Goal: Check status: Check status

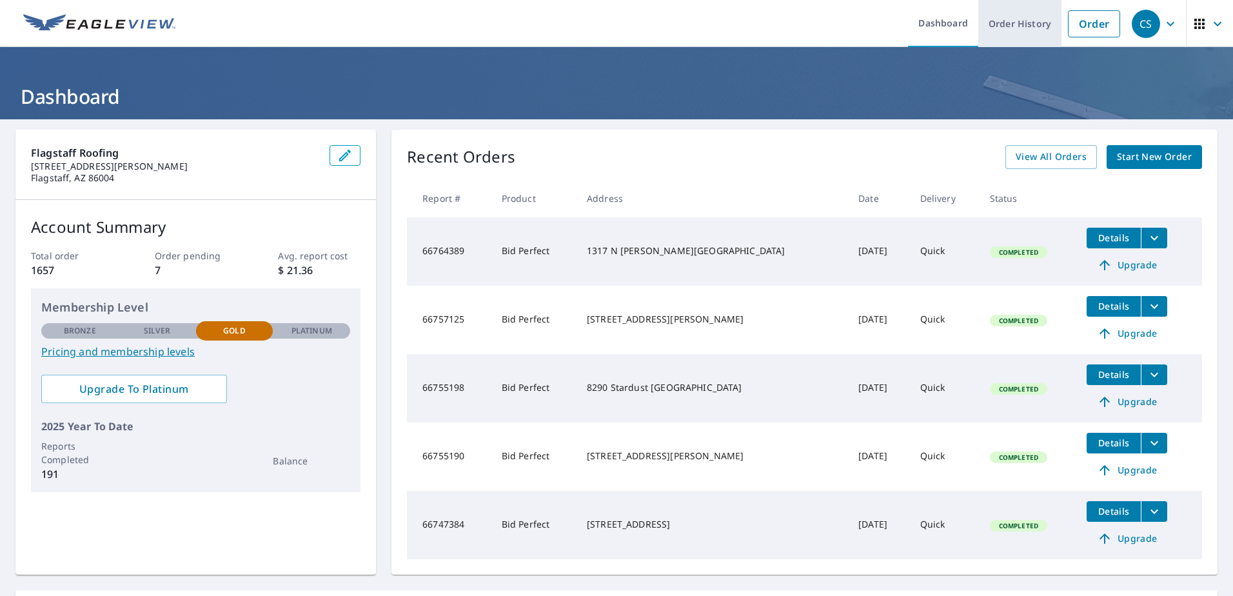
click at [1017, 21] on link "Order History" at bounding box center [1020, 23] width 83 height 47
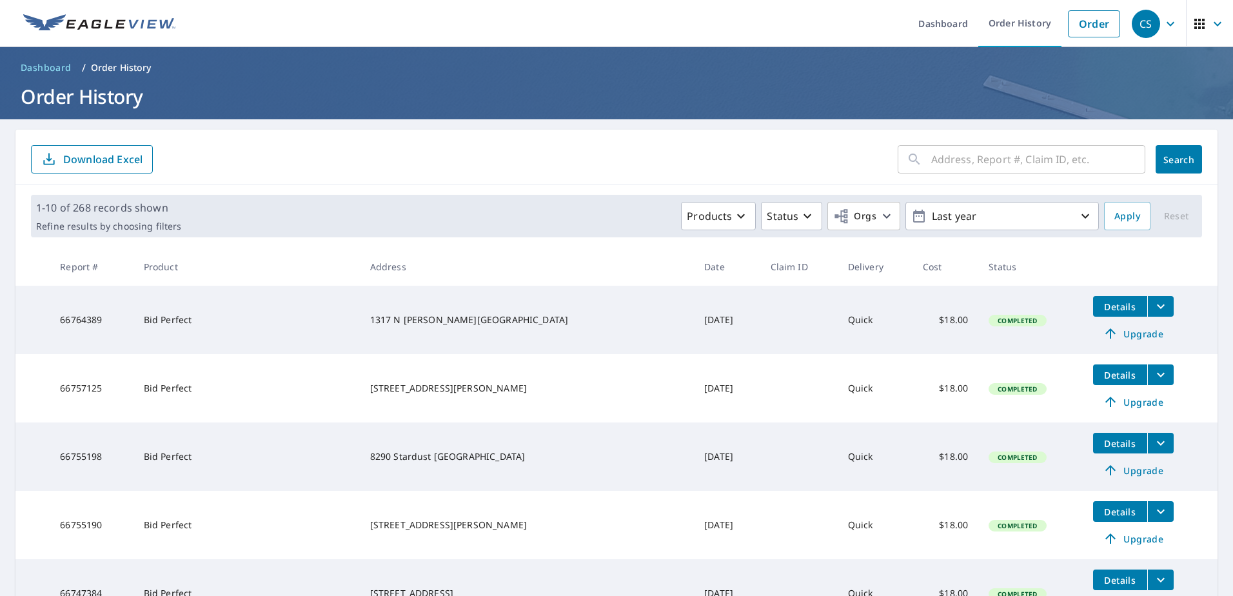
click at [944, 156] on input "text" at bounding box center [1039, 159] width 214 height 36
type input "2212"
click at [1156, 163] on button "Search" at bounding box center [1179, 159] width 46 height 28
